Goal: Check status: Check status

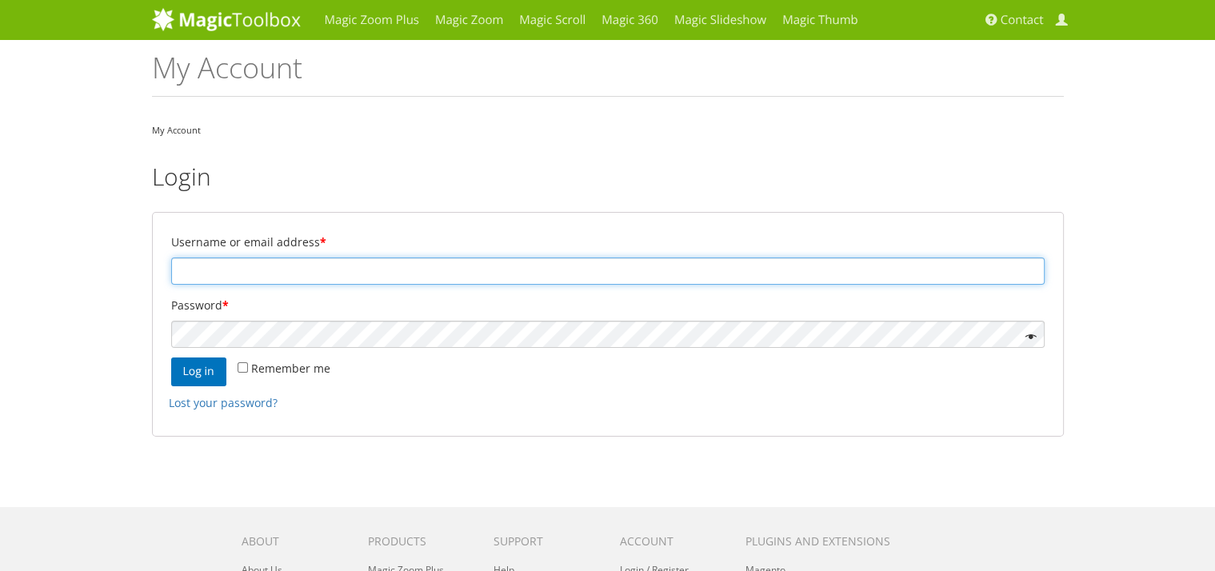
click at [280, 281] on input "Username or email address *" at bounding box center [607, 271] width 873 height 27
type input "[EMAIL_ADDRESS][DOMAIN_NAME]"
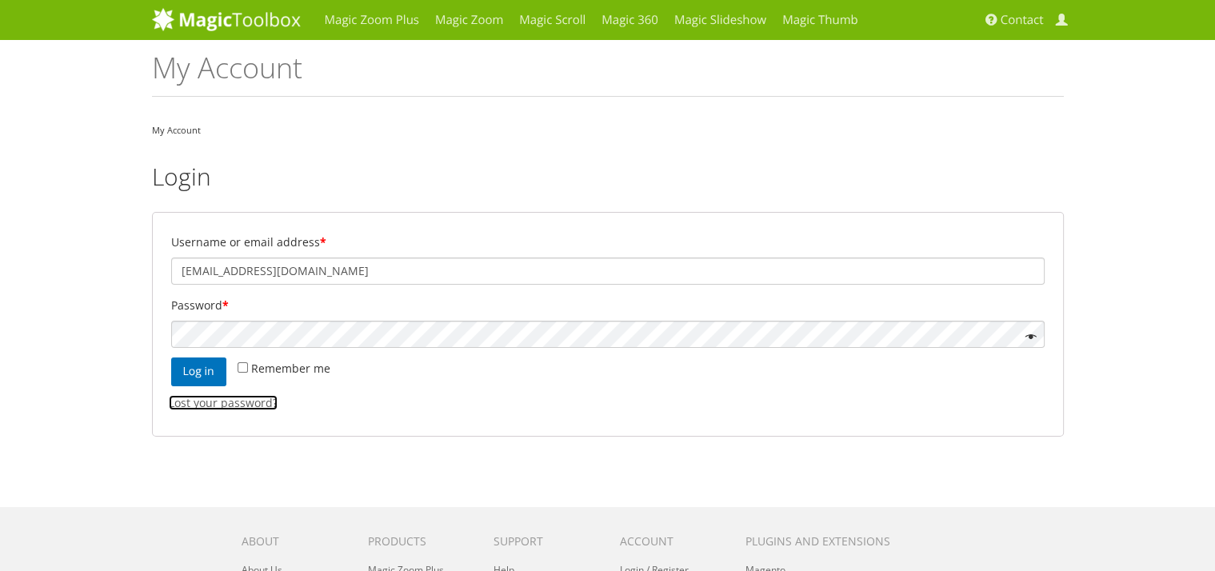
click at [225, 402] on link "Lost your password?" at bounding box center [223, 402] width 109 height 15
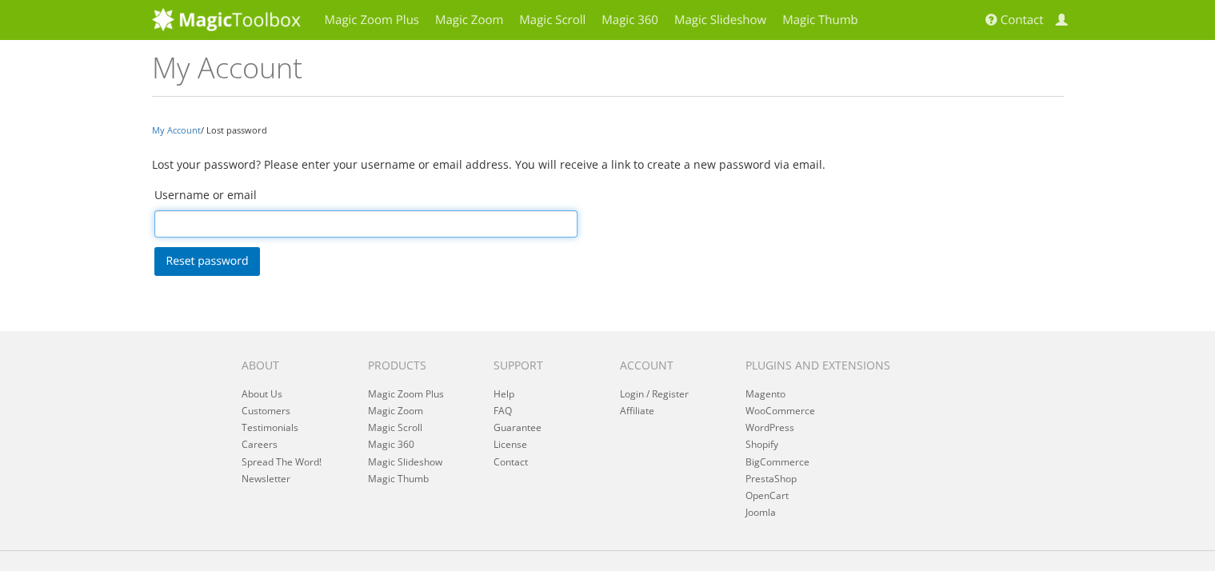
click at [213, 216] on input "Username or email" at bounding box center [366, 223] width 424 height 27
type input "dominicdaniele@gmail.com"
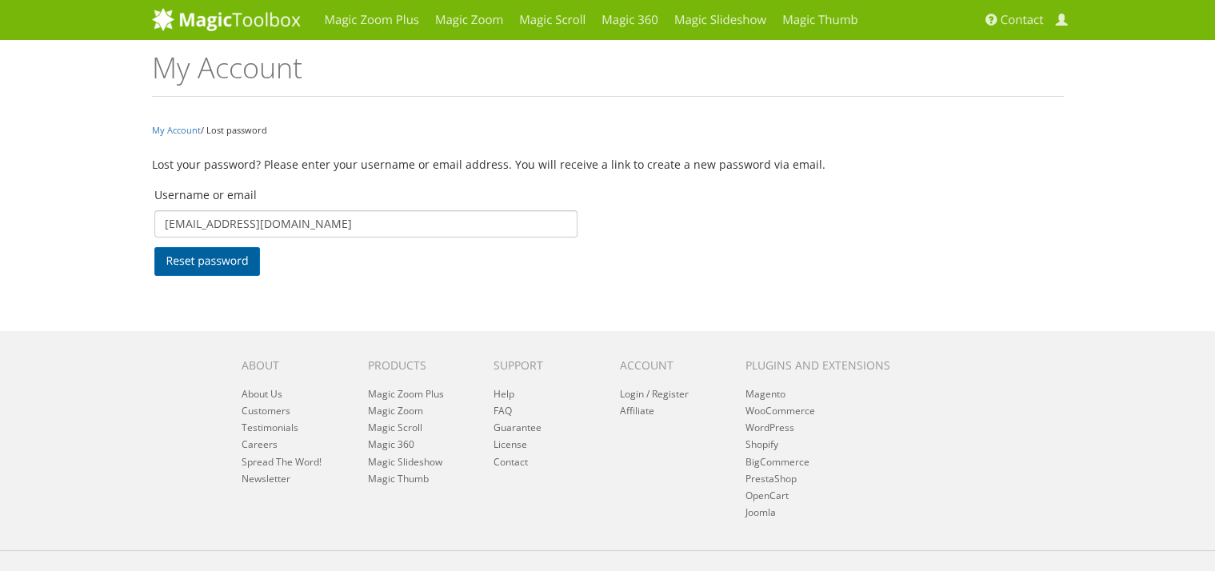
click at [194, 260] on button "Reset password" at bounding box center [207, 261] width 106 height 29
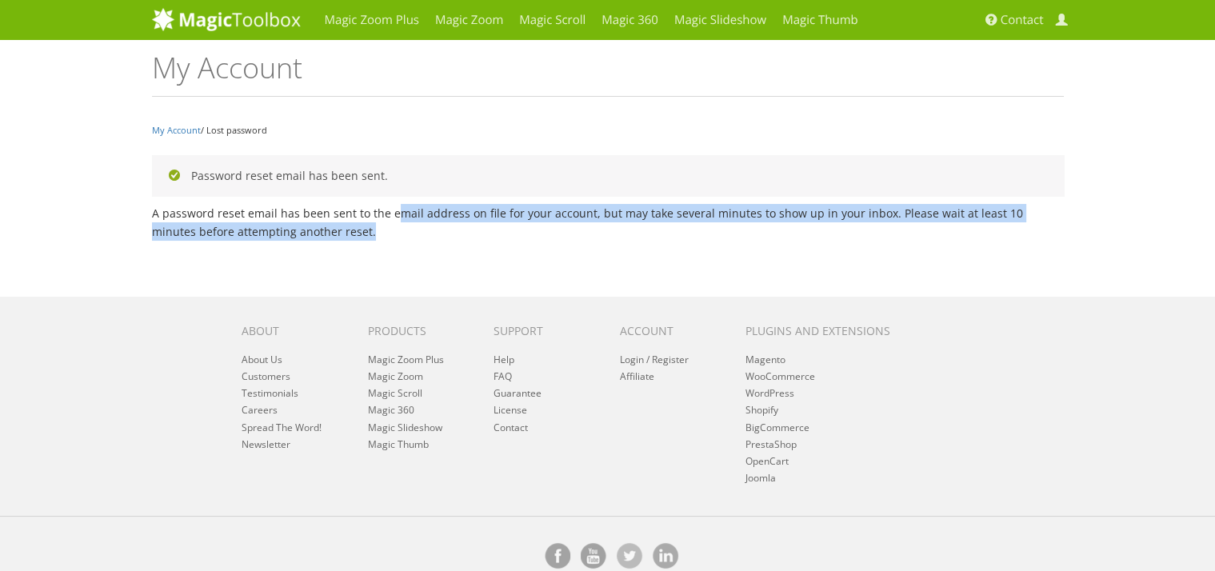
drag, startPoint x: 392, startPoint y: 206, endPoint x: 530, endPoint y: 238, distance: 142.0
click at [530, 238] on p "A password reset email has been sent to the email address on file for your acco…" at bounding box center [608, 222] width 912 height 37
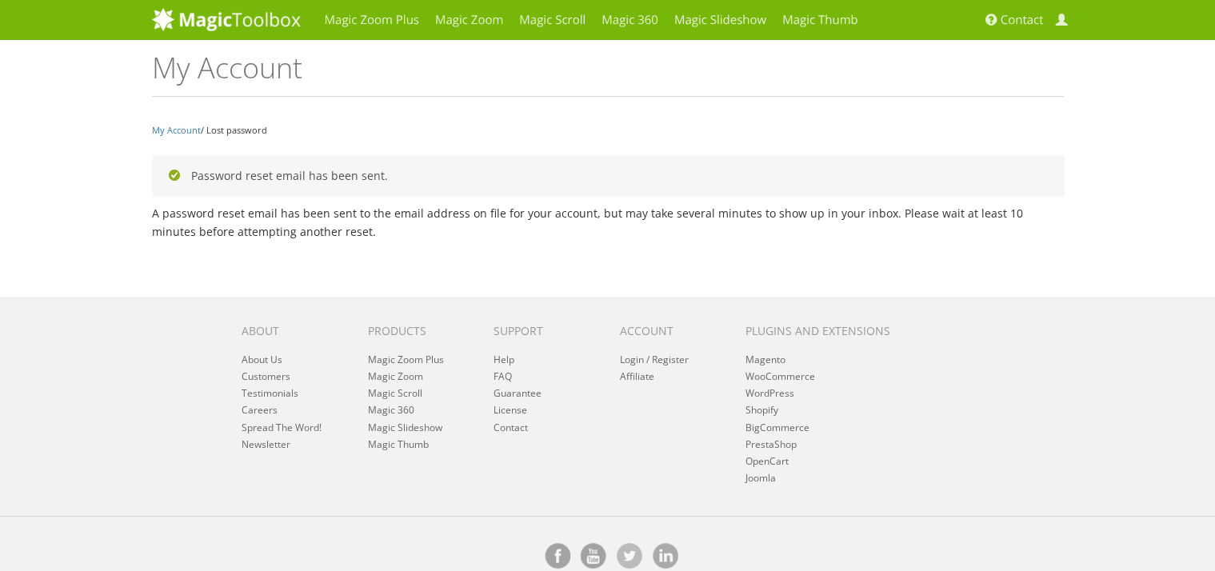
click at [530, 238] on p "A password reset email has been sent to the email address on file for your acco…" at bounding box center [608, 222] width 912 height 37
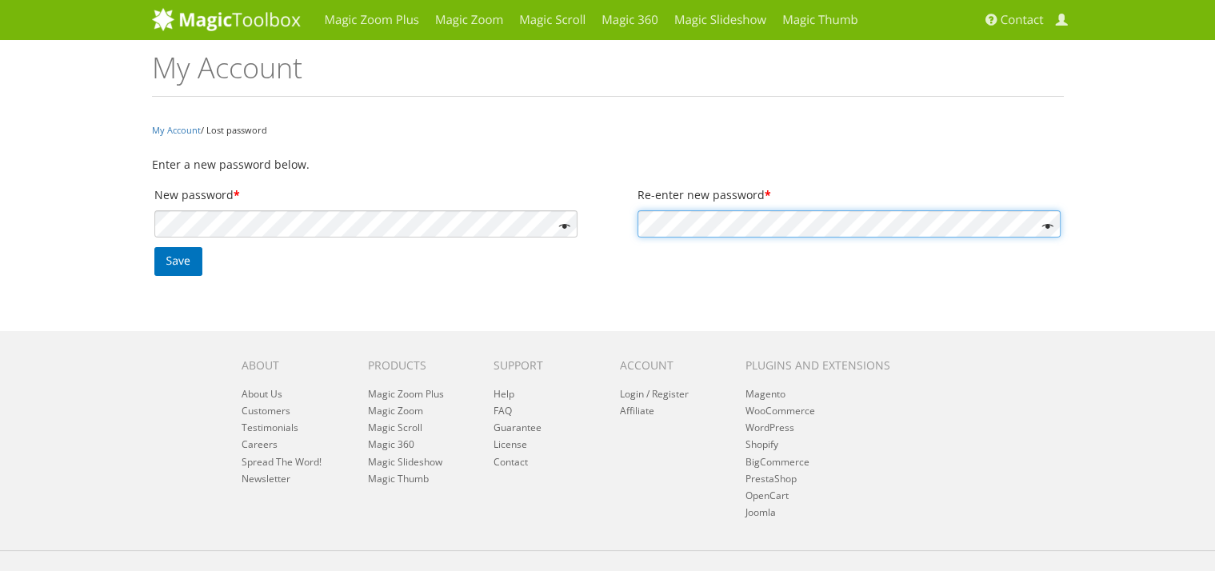
click at [154, 247] on button "Save" at bounding box center [178, 261] width 48 height 29
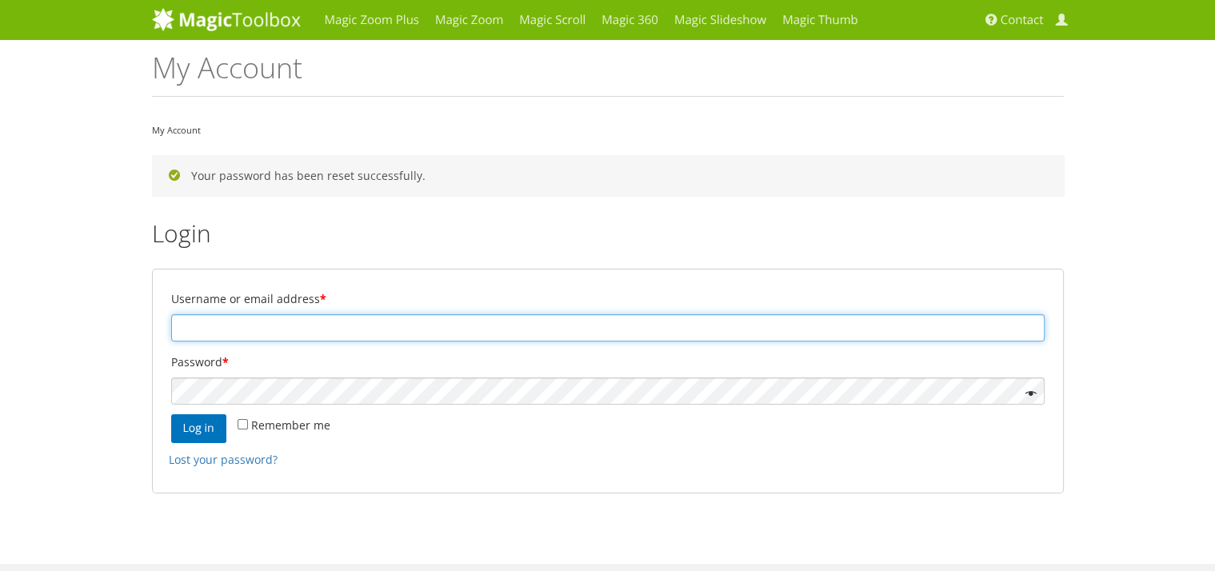
click at [258, 323] on input "Username or email address *" at bounding box center [607, 327] width 873 height 27
type input "[EMAIL_ADDRESS][DOMAIN_NAME]"
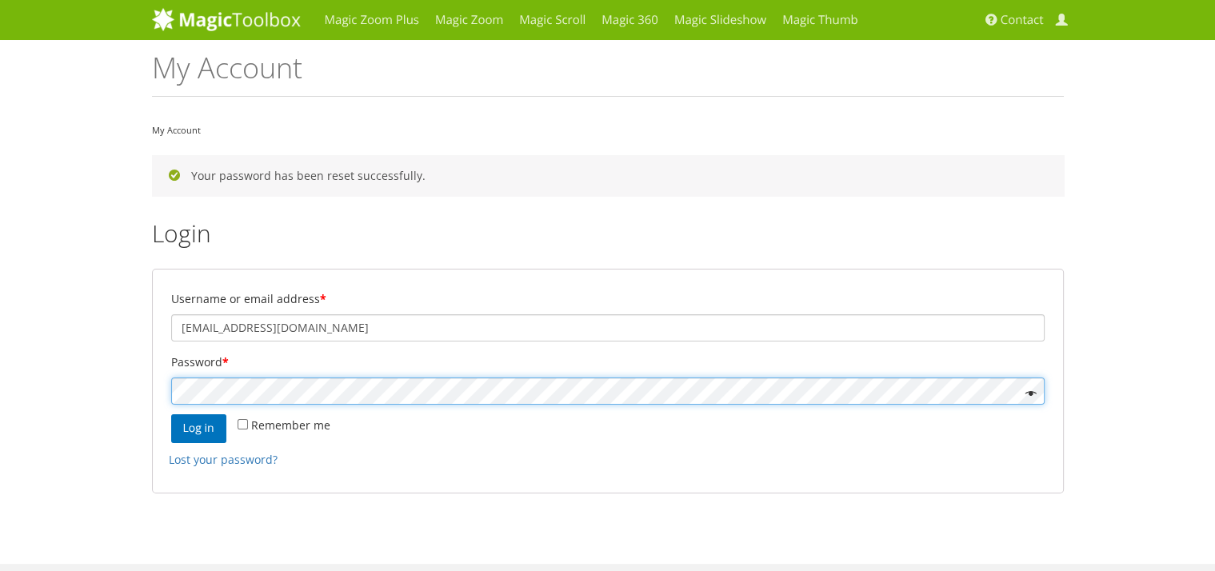
click at [171, 414] on button "Log in" at bounding box center [198, 428] width 55 height 29
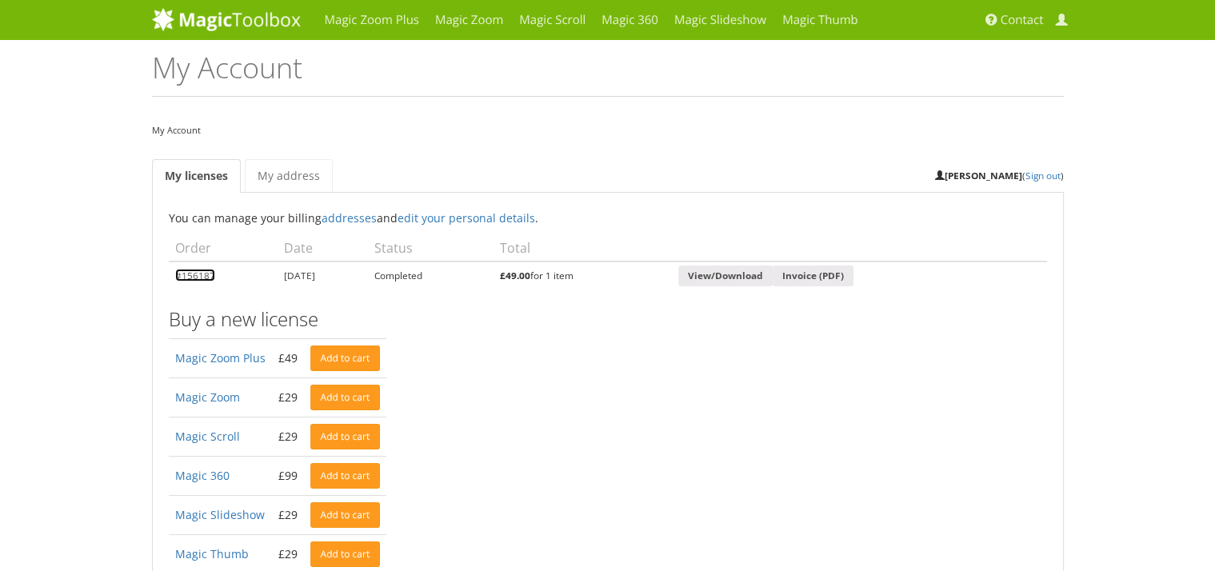
click at [201, 270] on link "#156187" at bounding box center [195, 275] width 40 height 13
